Goal: Task Accomplishment & Management: Manage account settings

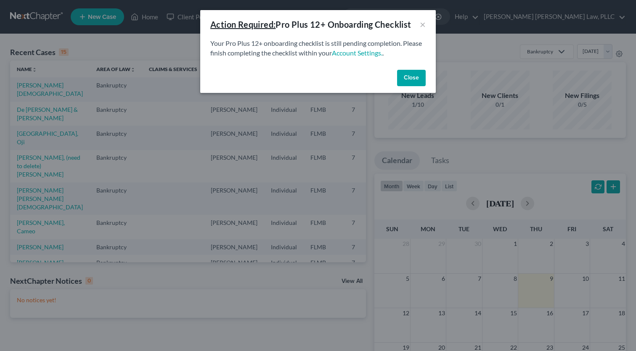
click at [414, 76] on button "Close" at bounding box center [411, 78] width 29 height 17
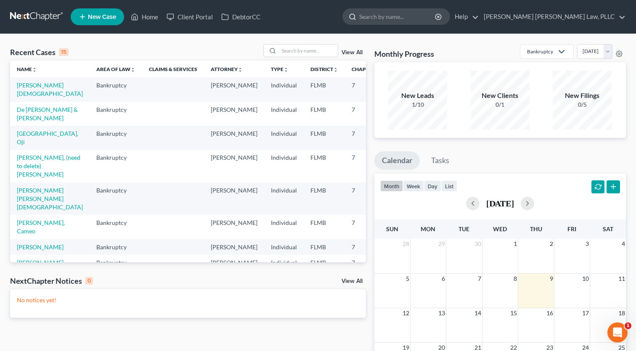
click at [436, 21] on input "search" at bounding box center [397, 17] width 77 height 16
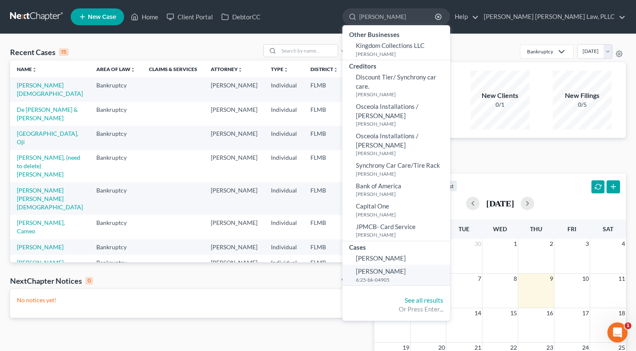
type input "[PERSON_NAME]"
click at [406, 268] on span "[PERSON_NAME]" at bounding box center [381, 272] width 50 height 8
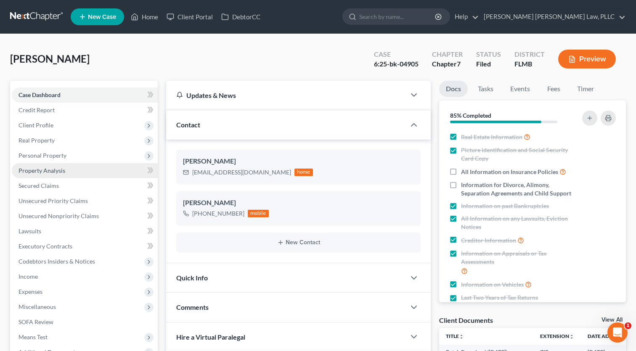
click at [52, 169] on span "Property Analysis" at bounding box center [42, 170] width 47 height 7
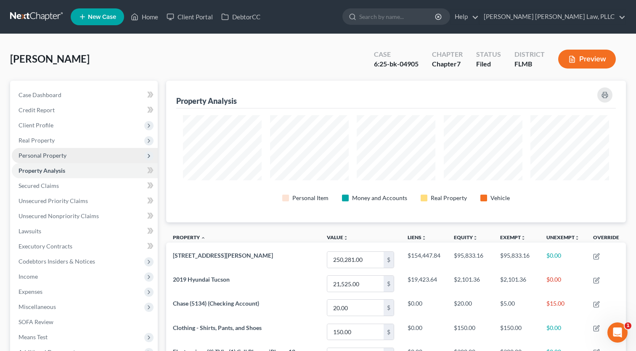
click at [50, 154] on span "Personal Property" at bounding box center [43, 155] width 48 height 7
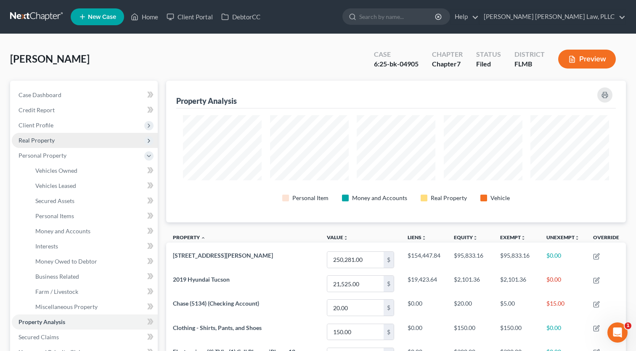
click at [45, 141] on span "Real Property" at bounding box center [37, 140] width 36 height 7
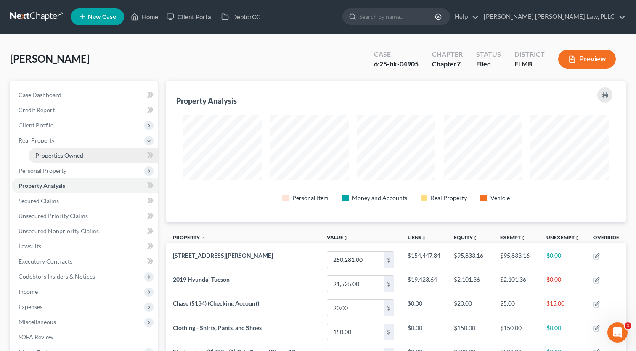
click at [61, 160] on link "Properties Owned" at bounding box center [93, 155] width 129 height 15
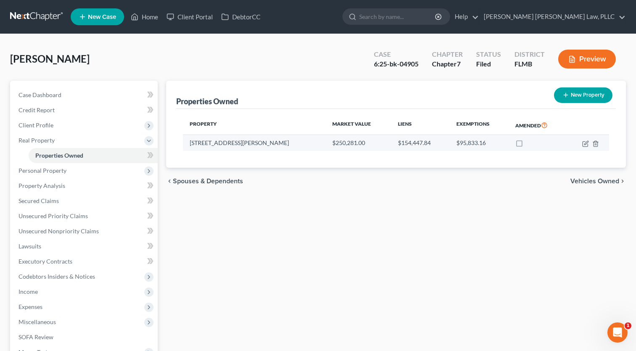
click at [237, 142] on td "[STREET_ADDRESS][PERSON_NAME]" at bounding box center [254, 143] width 143 height 16
click at [586, 143] on icon "button" at bounding box center [585, 144] width 7 height 7
select select "9"
select select "0"
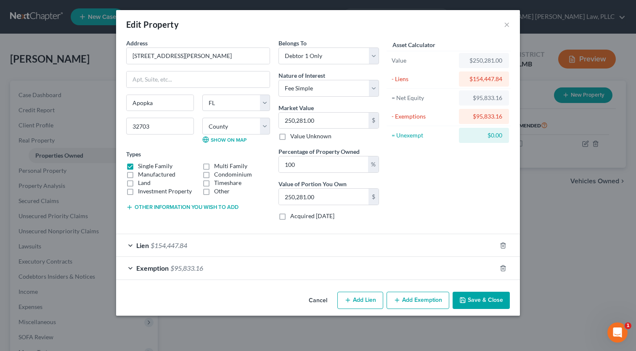
click at [141, 250] on div "Lien $154,447.84" at bounding box center [306, 245] width 380 height 22
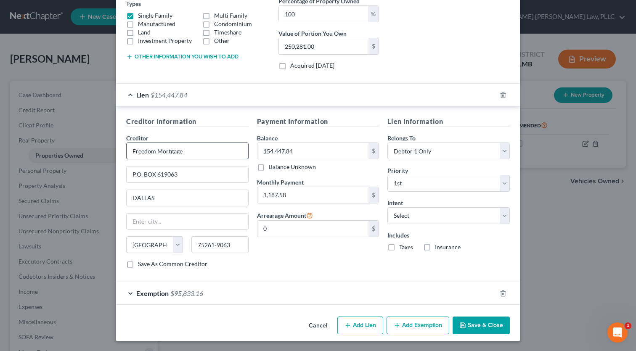
scroll to position [150, 0]
click at [188, 151] on input "Freedom Mortgage" at bounding box center [187, 151] width 122 height 17
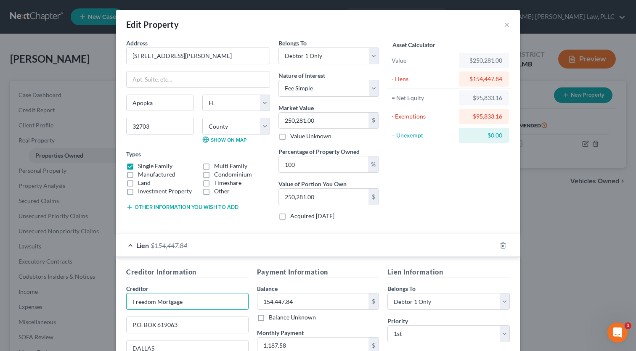
scroll to position [0, 0]
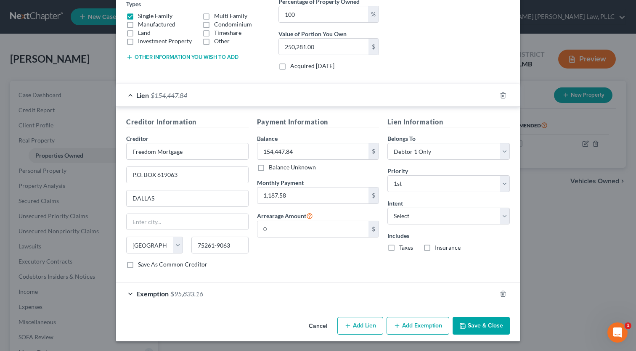
click at [162, 294] on span "Exemption" at bounding box center [152, 294] width 32 height 8
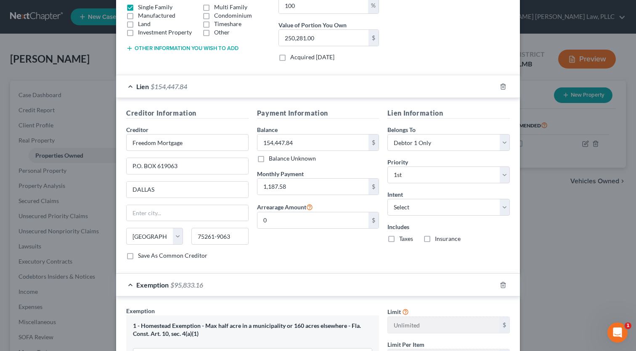
scroll to position [171, 0]
